Goal: Information Seeking & Learning: Learn about a topic

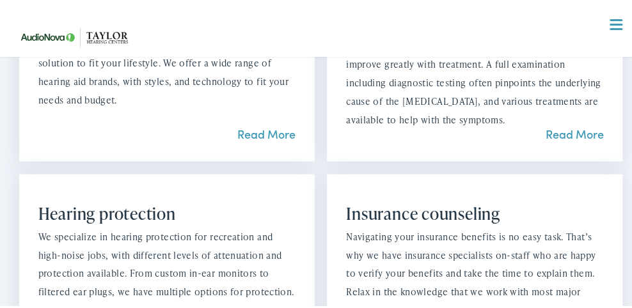
scroll to position [1344, 0]
click at [260, 140] on link "Read More" at bounding box center [266, 132] width 58 height 16
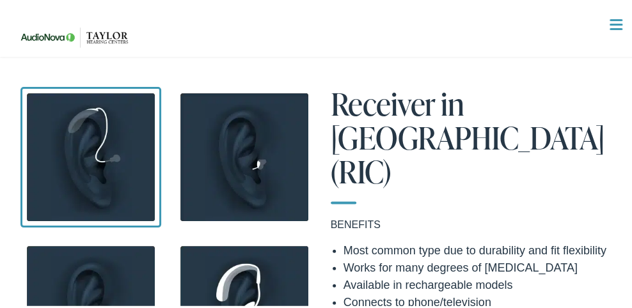
scroll to position [1024, 0]
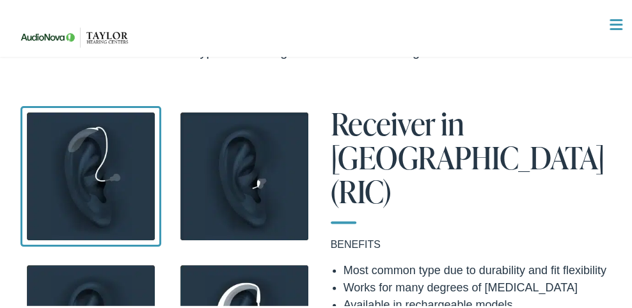
click at [257, 188] on img at bounding box center [244, 174] width 141 height 141
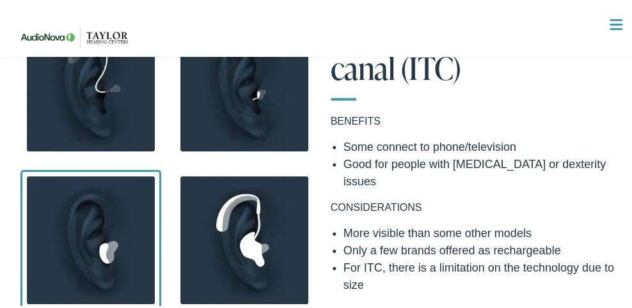
scroll to position [1088, 0]
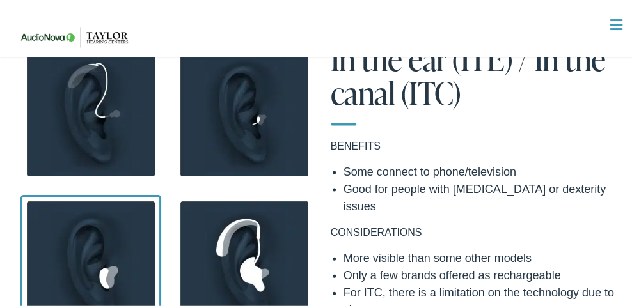
click at [88, 88] on img at bounding box center [90, 110] width 141 height 141
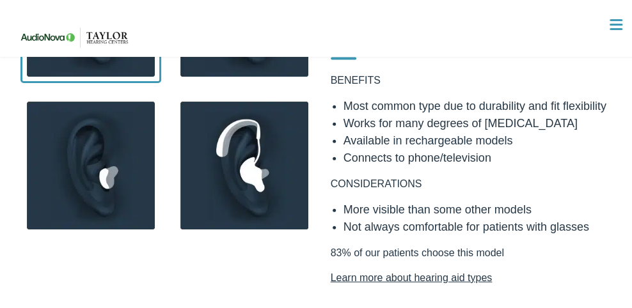
scroll to position [1216, 0]
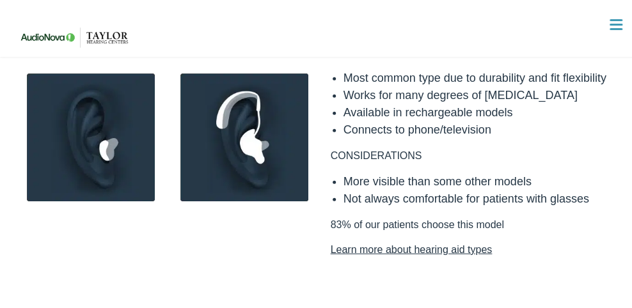
click at [366, 240] on link "Learn more about hearing aid types" at bounding box center [475, 247] width 288 height 15
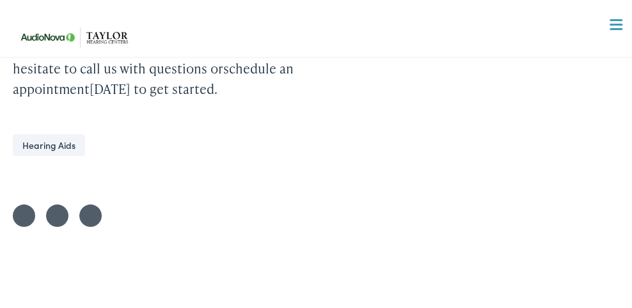
scroll to position [5120, 0]
